Goal: Information Seeking & Learning: Learn about a topic

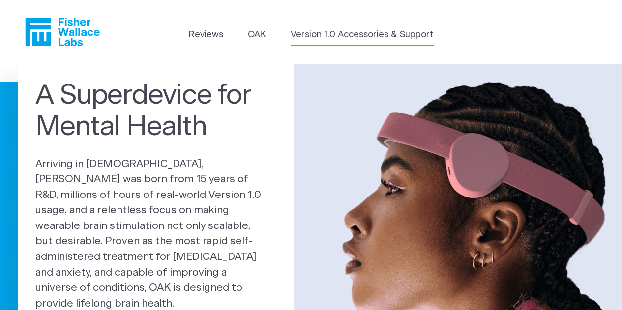
click at [366, 32] on link "Version 1.0 Accessories & Support" at bounding box center [361, 35] width 143 height 13
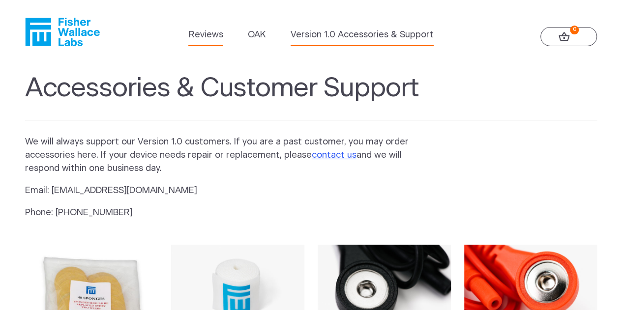
click at [214, 30] on link "Reviews" at bounding box center [205, 35] width 34 height 13
